Goal: Use online tool/utility: Utilize a website feature to perform a specific function

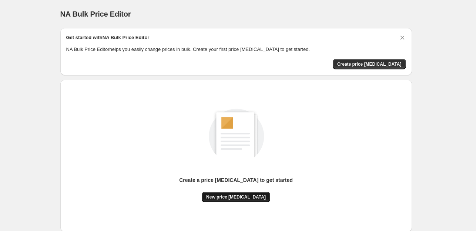
click at [240, 196] on span "New price [MEDICAL_DATA]" at bounding box center [236, 197] width 60 height 6
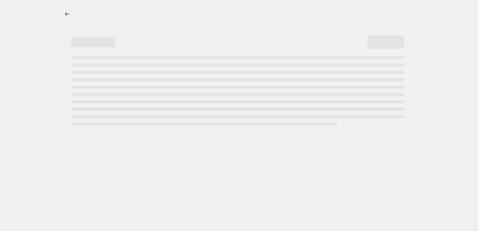
select select "percentage"
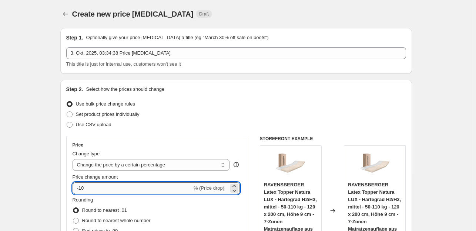
click at [94, 189] on input "-10" at bounding box center [131, 189] width 119 height 12
type input "-1"
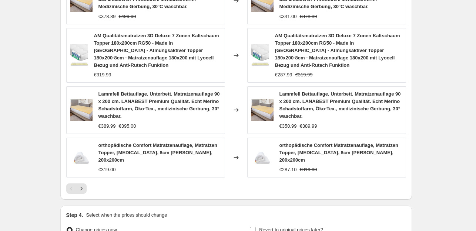
scroll to position [586, 0]
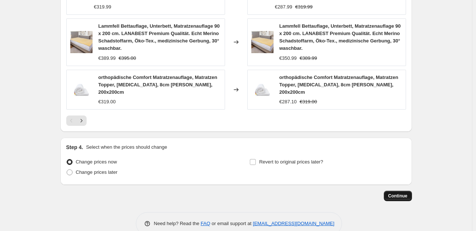
type input "-35"
click at [395, 193] on span "Continue" at bounding box center [397, 196] width 19 height 6
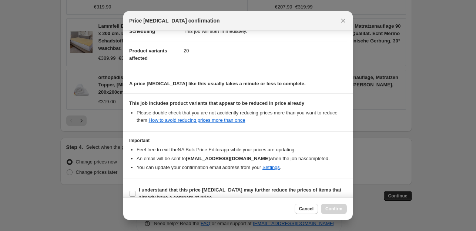
scroll to position [79, 0]
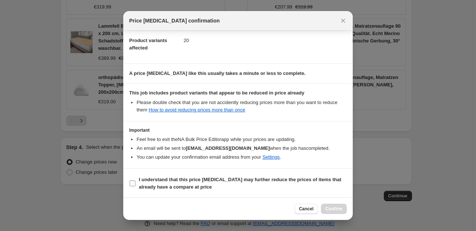
click at [133, 184] on input "I understand that this price [MEDICAL_DATA] may further reduce the prices of it…" at bounding box center [132, 184] width 6 height 6
checkbox input "true"
click at [338, 208] on span "Confirm" at bounding box center [333, 209] width 17 height 6
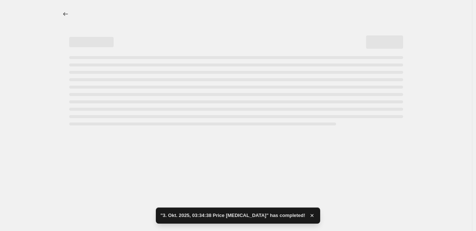
select select "percentage"
